Goal: Task Accomplishment & Management: Use online tool/utility

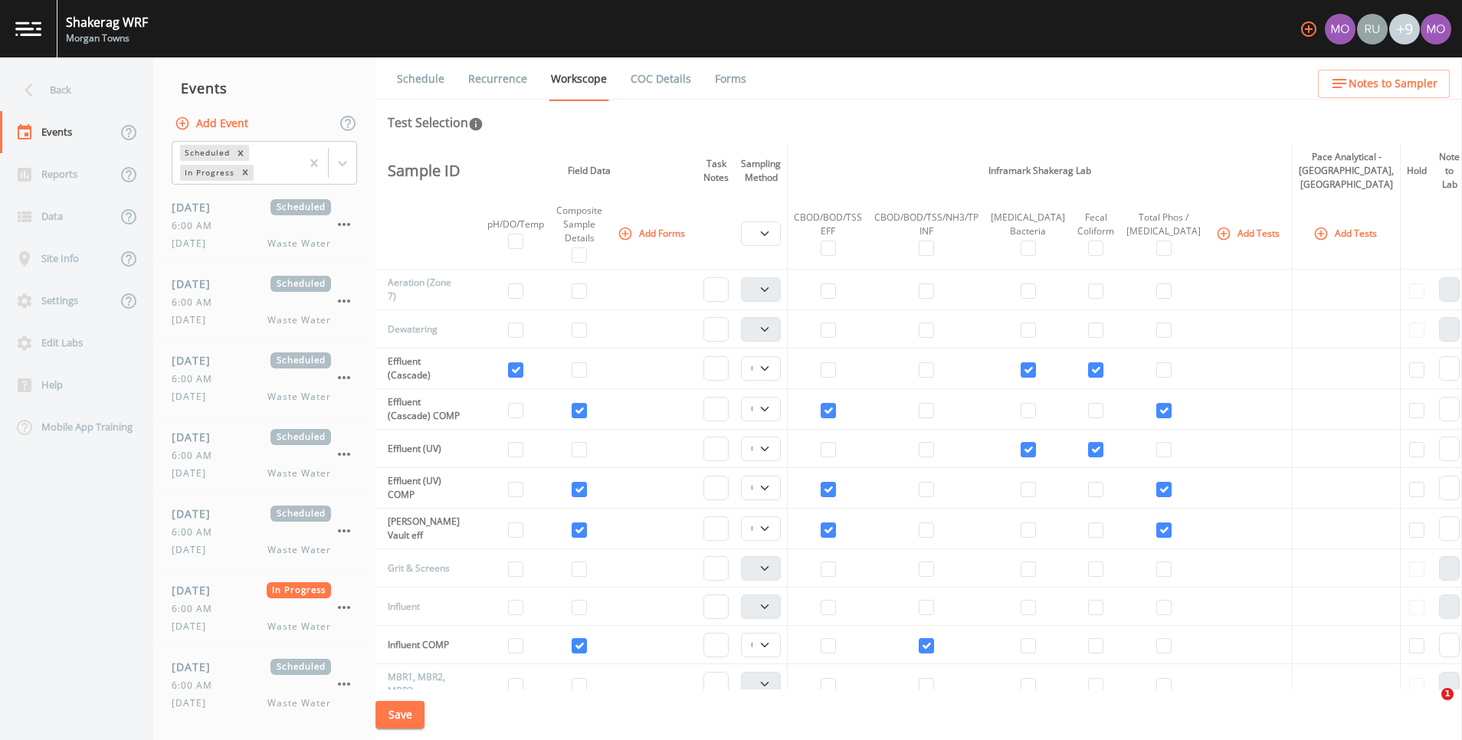
select select "092b3f94-5697-4c94-9891-da161916fdbb"
select select "b6a3c313-748b-4795-a028-792ad310bd60"
select select "092b3f94-5697-4c94-9891-da161916fdbb"
select select "b6a3c313-748b-4795-a028-792ad310bd60"
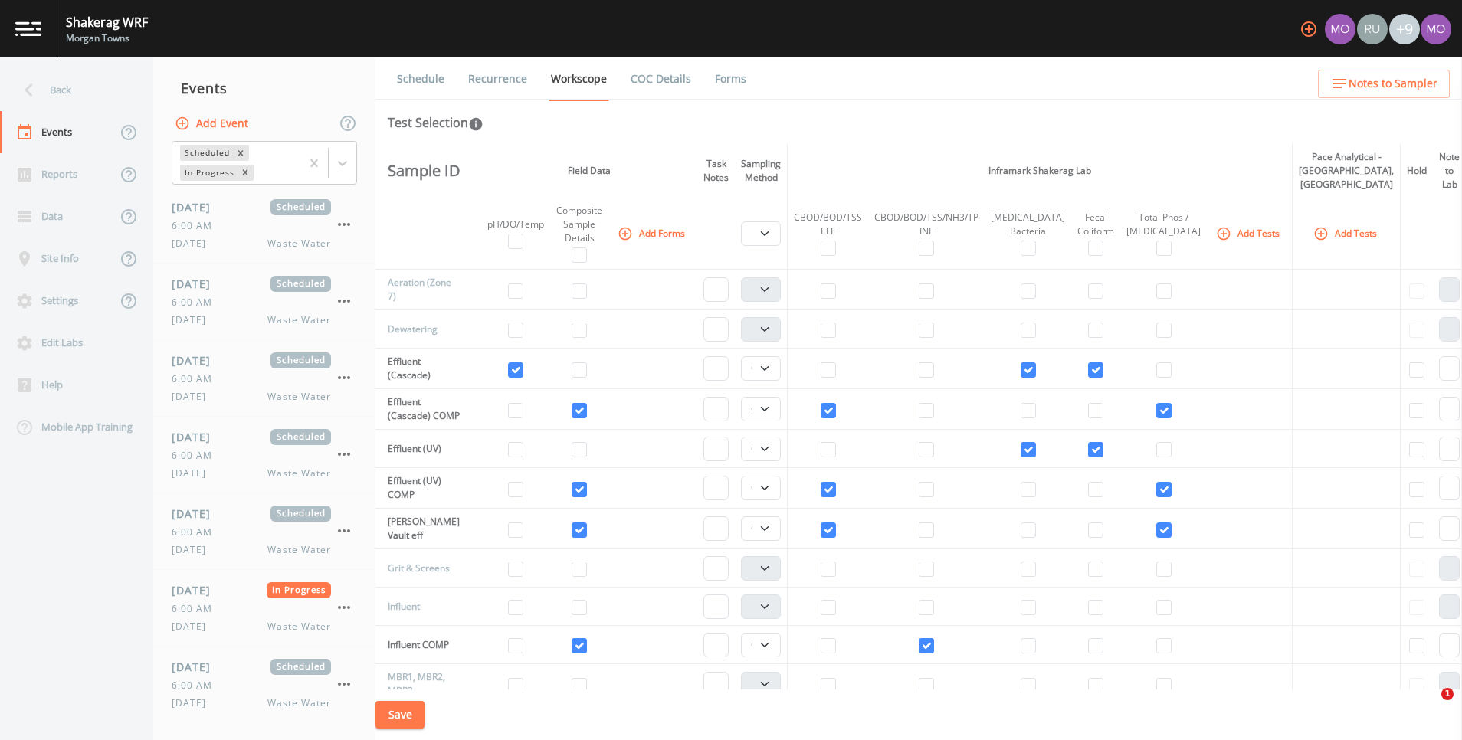
select select "b6a3c313-748b-4795-a028-792ad310bd60"
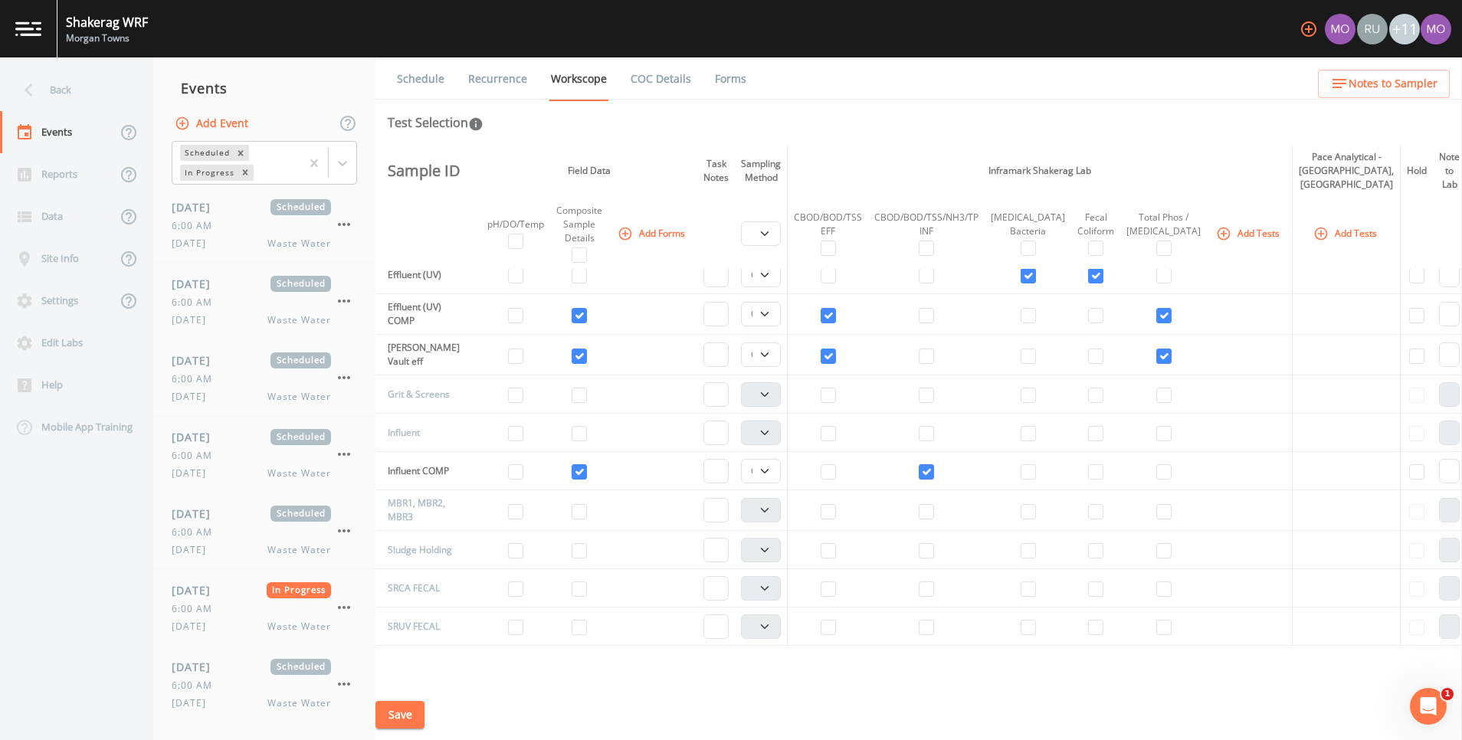
click at [1305, 24] on icon "button" at bounding box center [1308, 28] width 15 height 15
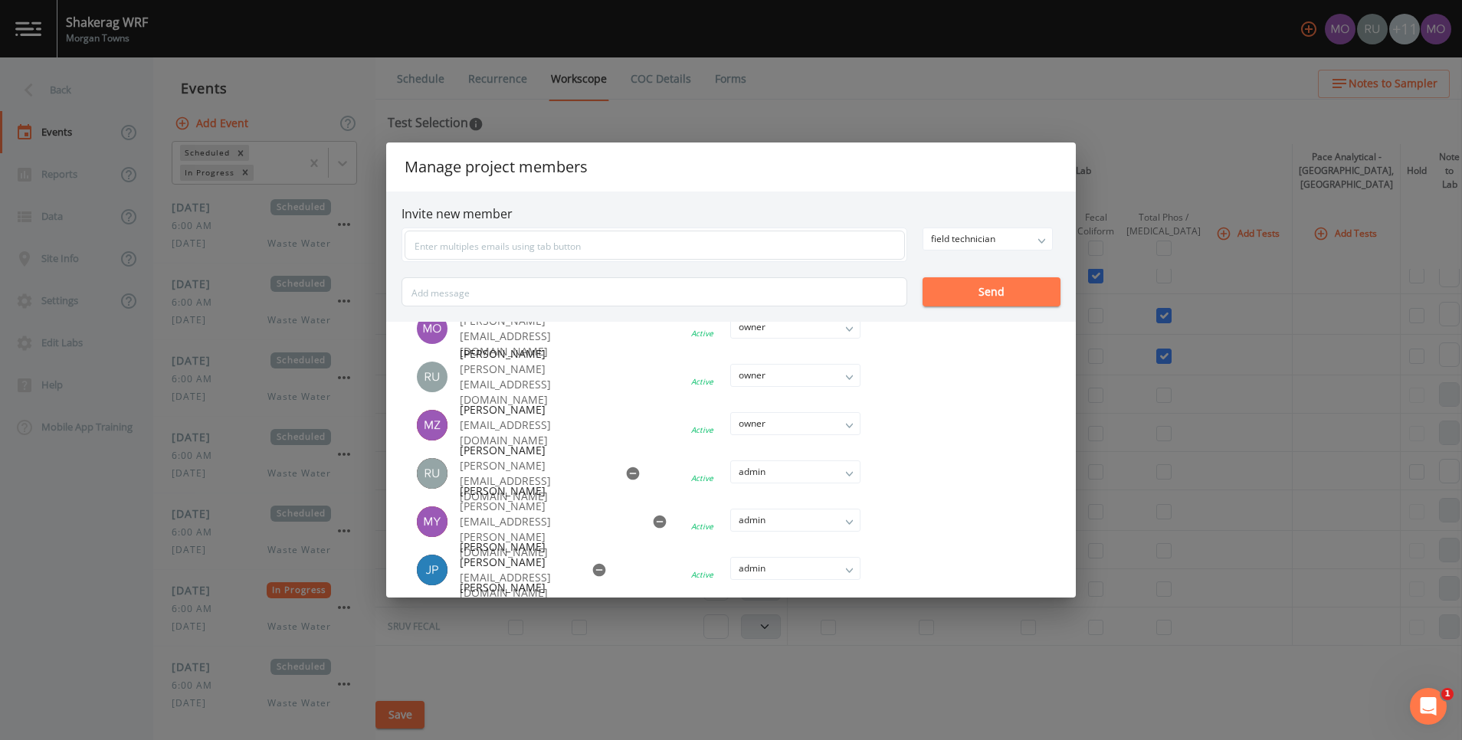
scroll to position [0, 0]
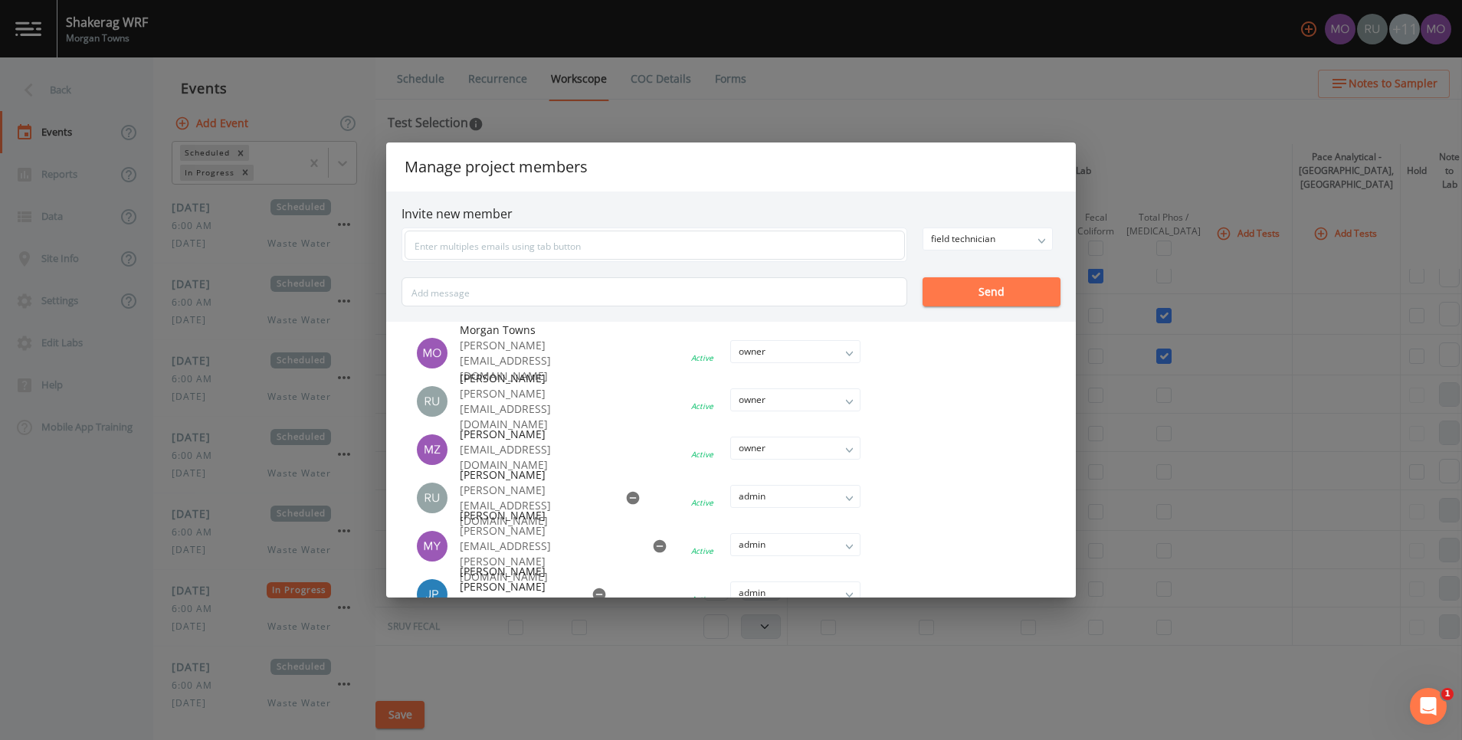
click at [969, 106] on div "Manage project members Invite new member field technician owner admin field tec…" at bounding box center [731, 370] width 1462 height 740
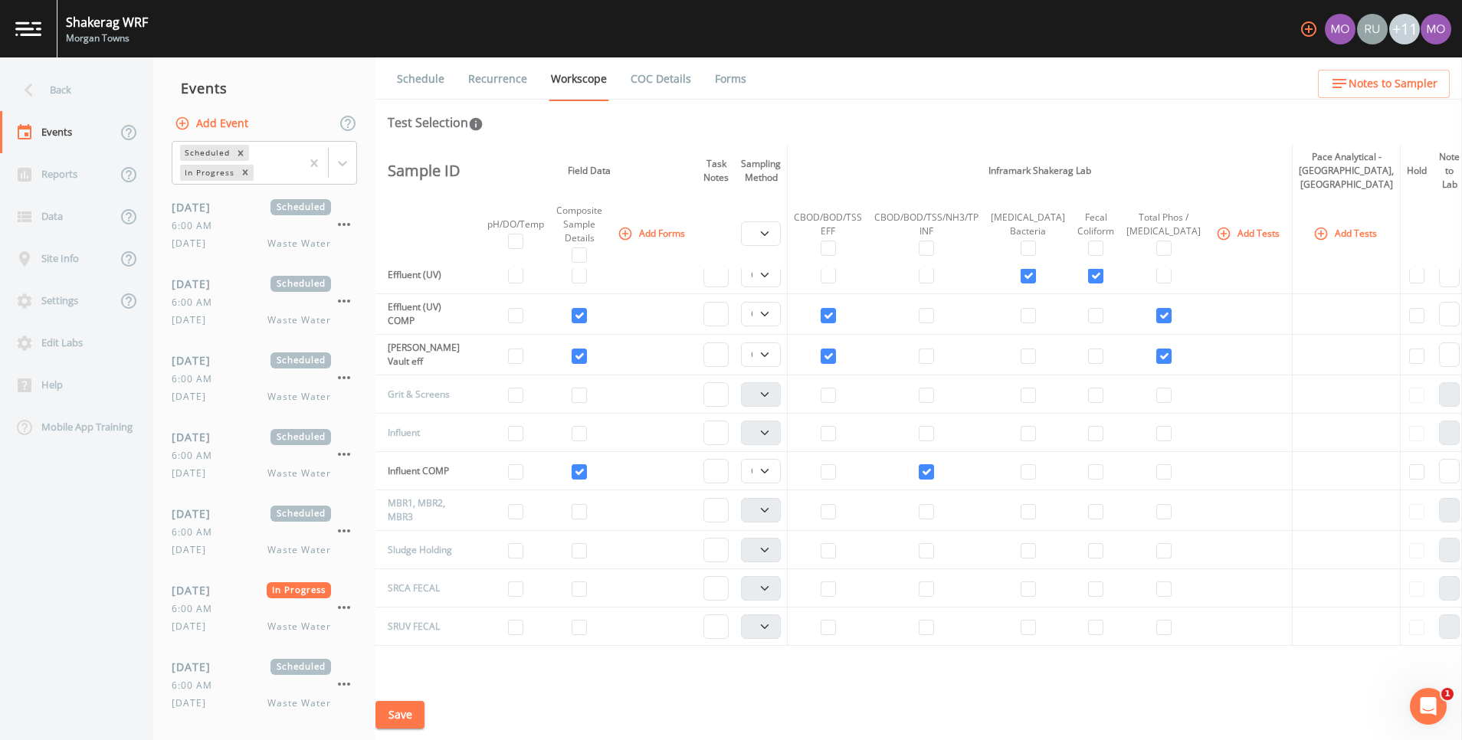
click at [99, 24] on div "Shakerag WRF" at bounding box center [107, 22] width 82 height 18
click at [47, 32] on link at bounding box center [28, 28] width 57 height 57
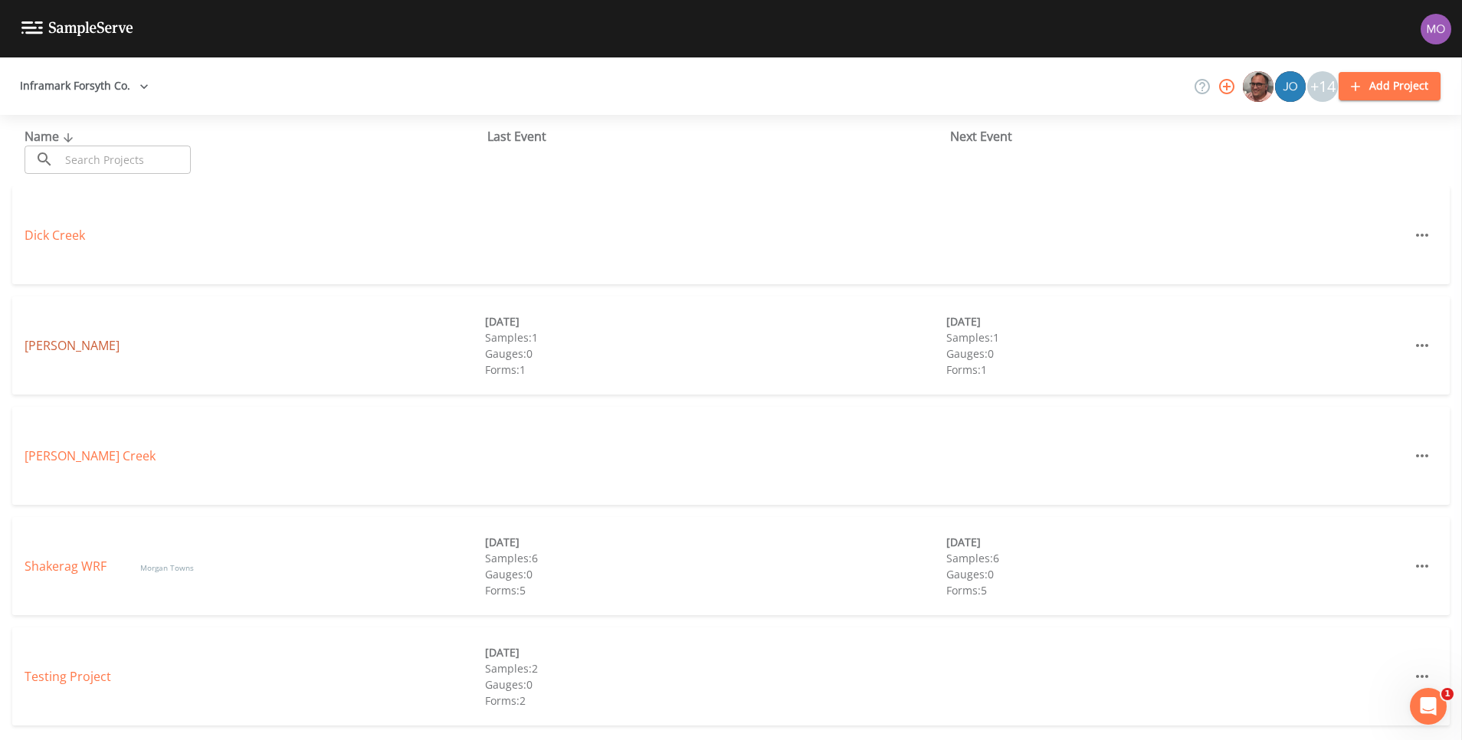
click at [48, 345] on link "[PERSON_NAME]" at bounding box center [72, 345] width 95 height 17
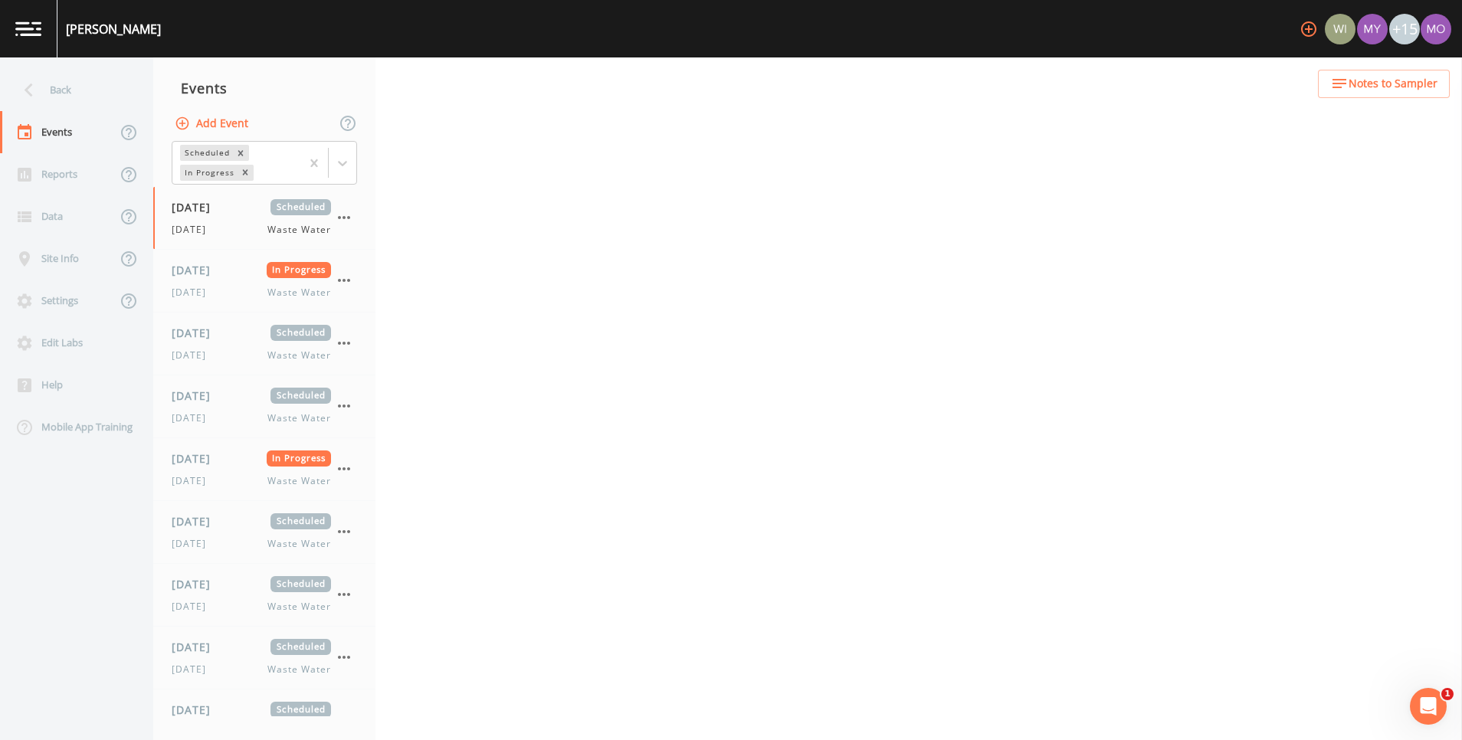
select select "092b3f94-5697-4c94-9891-da161916fdbb"
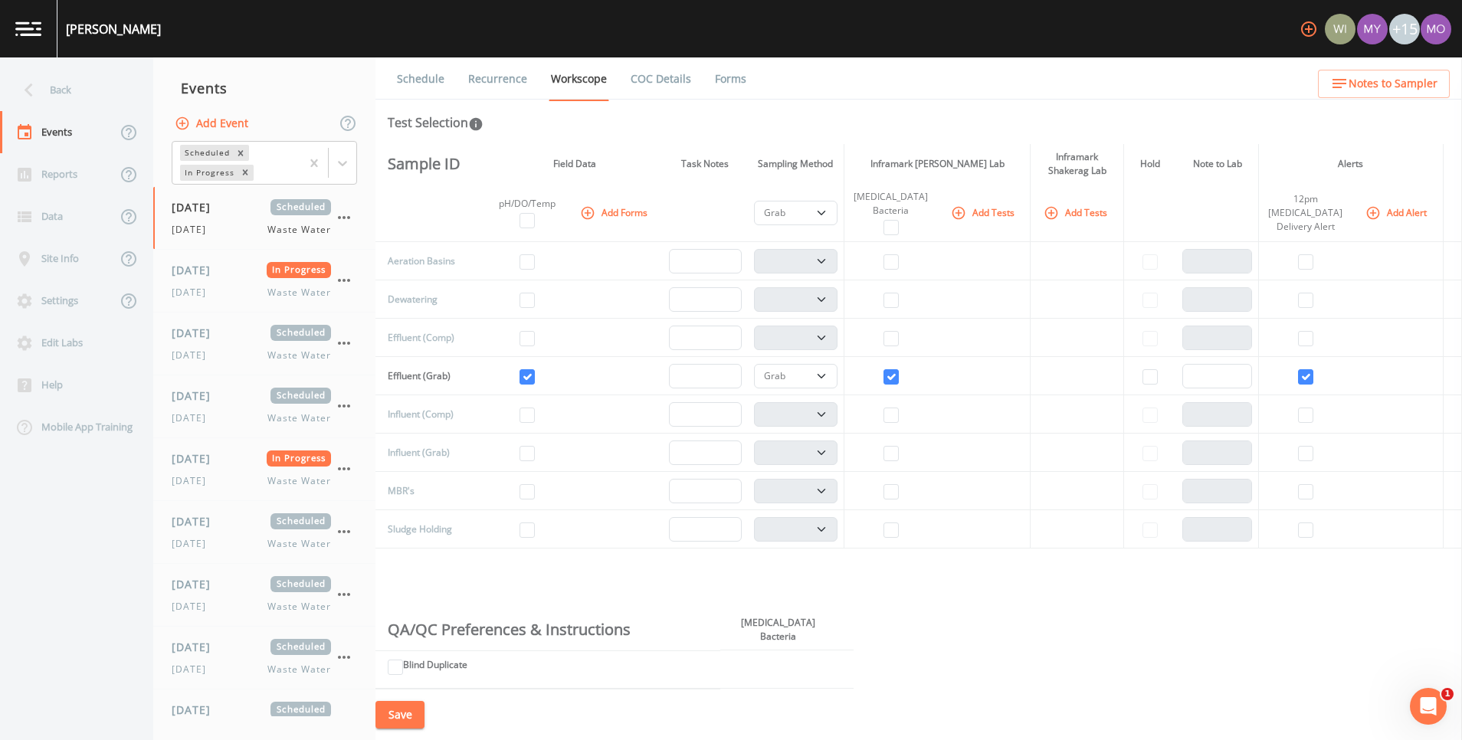
click at [1311, 31] on icon "button" at bounding box center [1309, 29] width 18 height 18
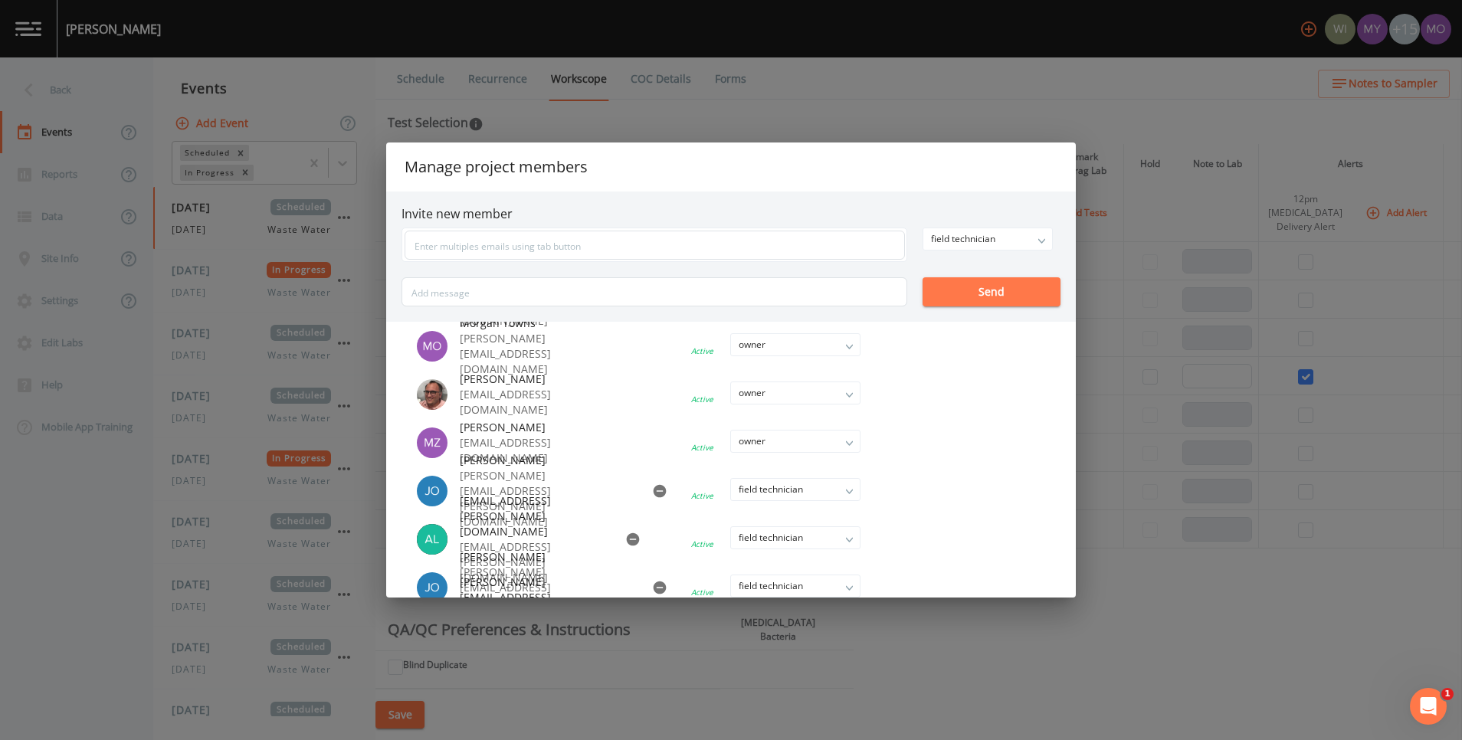
scroll to position [460, 0]
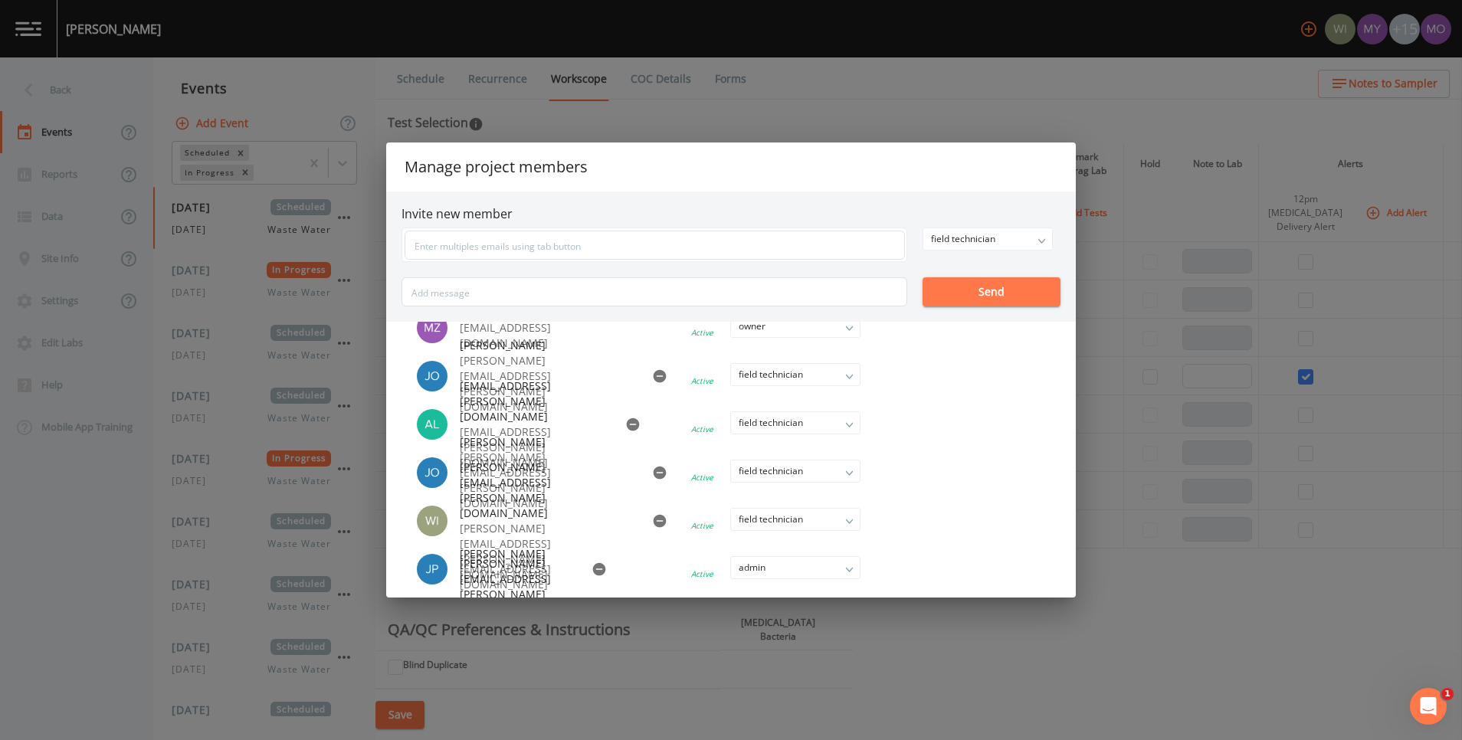
click at [781, 123] on div "Manage project members Invite new member field technician owner admin field tec…" at bounding box center [731, 370] width 1462 height 740
